Goal: Information Seeking & Learning: Compare options

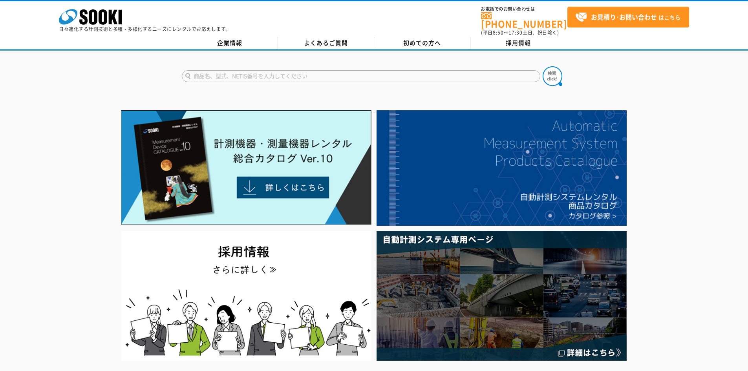
click at [246, 73] on input "text" at bounding box center [361, 76] width 358 height 12
type input "台はかり"
click at [542, 66] on button at bounding box center [552, 76] width 20 height 20
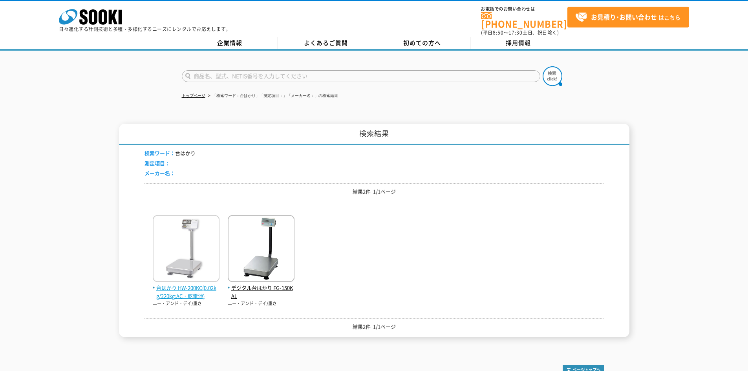
click at [208, 286] on span "台はかり HW-200KC(0.02kg/220kg:AC・乾電池)" at bounding box center [186, 292] width 67 height 16
click at [197, 285] on span "台はかり HW-200KC(0.02kg/220kg:AC・乾電池)" at bounding box center [186, 292] width 67 height 16
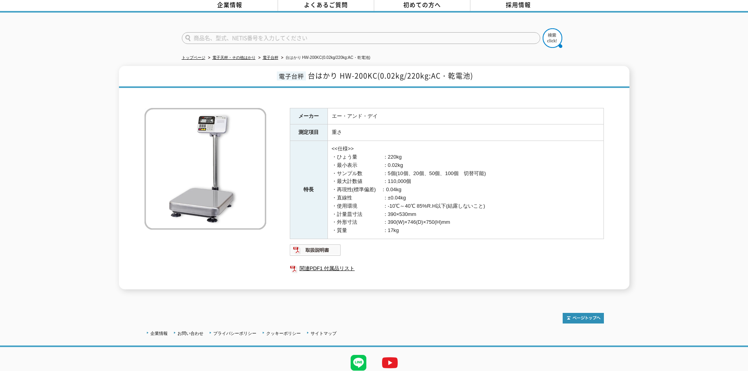
scroll to position [39, 0]
click at [320, 243] on img at bounding box center [315, 249] width 51 height 13
click at [280, 31] on input "text" at bounding box center [361, 37] width 358 height 12
paste input "HW-200KGL"
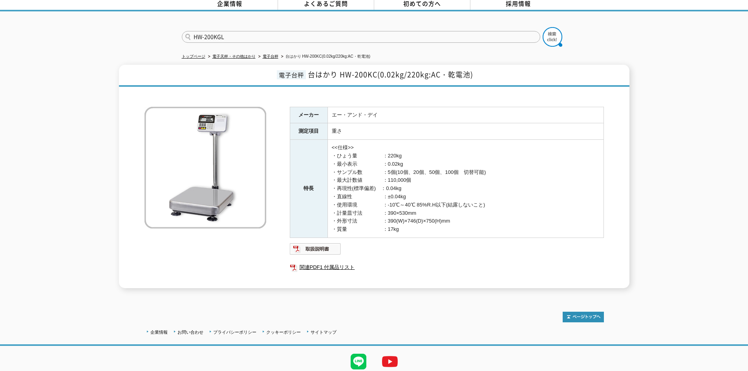
click at [241, 37] on input "HW-200KGL" at bounding box center [361, 37] width 358 height 12
click at [241, 34] on input "HW-200KGL" at bounding box center [361, 37] width 358 height 12
type input "HW-200KGL"
click at [542, 27] on button at bounding box center [552, 37] width 20 height 20
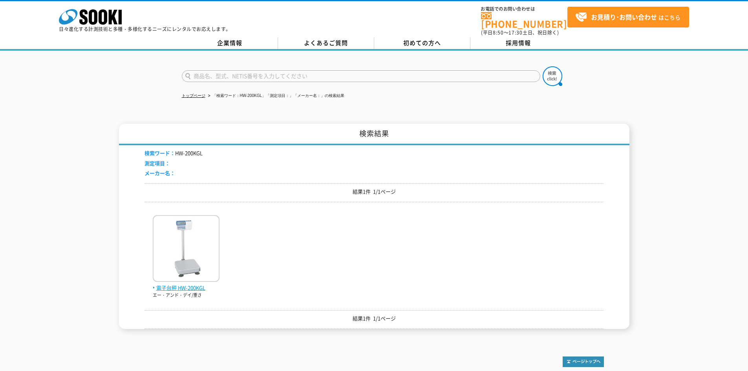
click at [191, 271] on img at bounding box center [186, 249] width 67 height 69
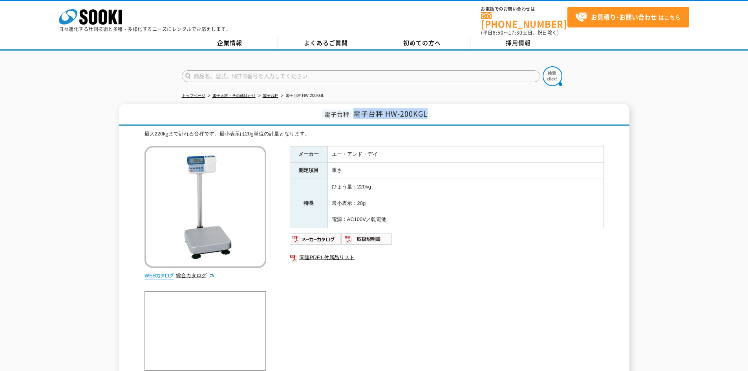
drag, startPoint x: 354, startPoint y: 108, endPoint x: 427, endPoint y: 106, distance: 72.2
click at [427, 108] on span "電子台秤 HW-200KGL" at bounding box center [390, 113] width 74 height 11
copy span "電子台秤 HW-200KGL"
click at [316, 70] on input "text" at bounding box center [361, 76] width 358 height 12
paste input "HF200K1"
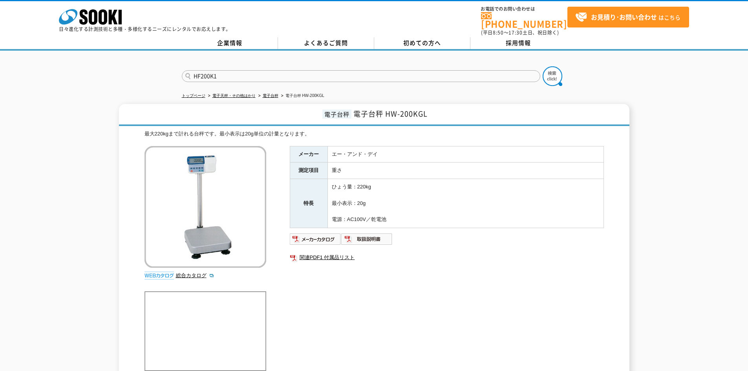
type input "HF200K1"
click at [542, 66] on button at bounding box center [552, 76] width 20 height 20
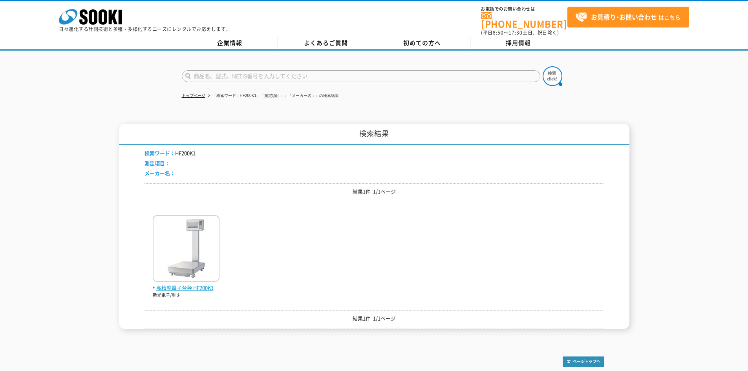
click at [195, 273] on img at bounding box center [186, 249] width 67 height 69
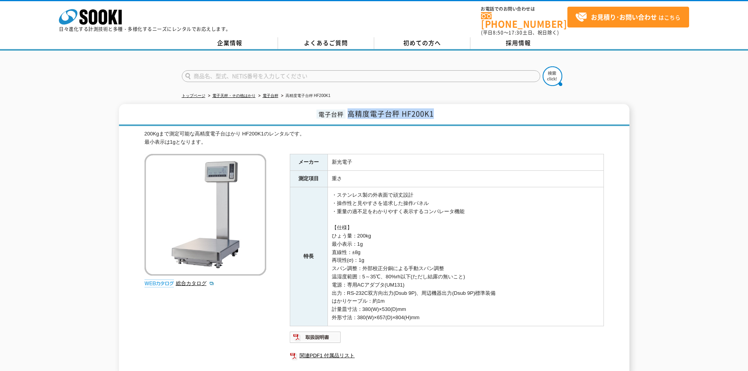
drag, startPoint x: 350, startPoint y: 110, endPoint x: 435, endPoint y: 107, distance: 85.2
click at [435, 107] on h1 "電子台秤 高精度電子台秤 HF200K1" at bounding box center [374, 115] width 510 height 22
copy span "高精度電子台秤 HF200K1"
